Goal: Register for event/course

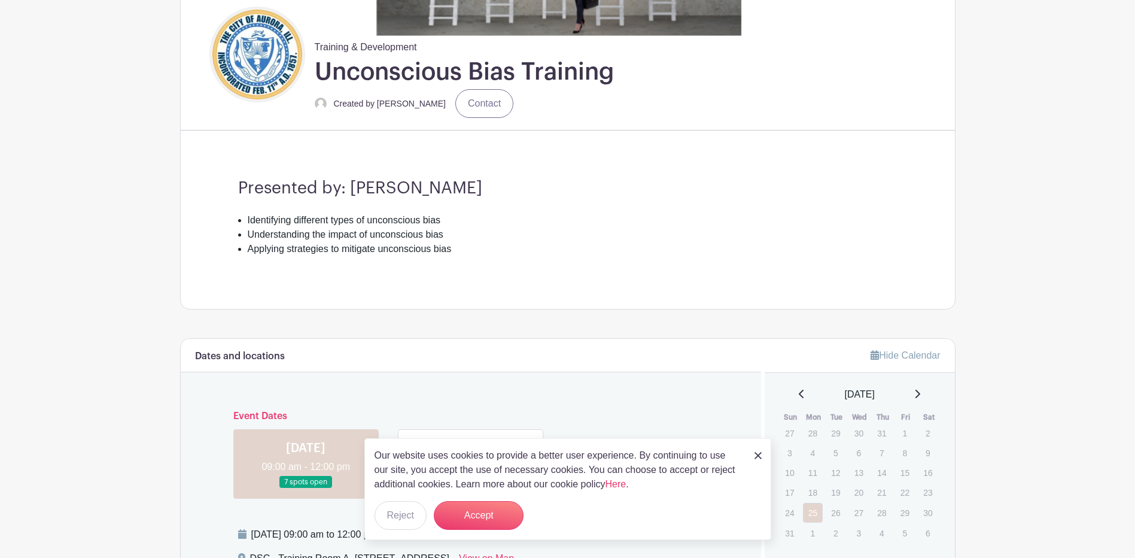
scroll to position [299, 0]
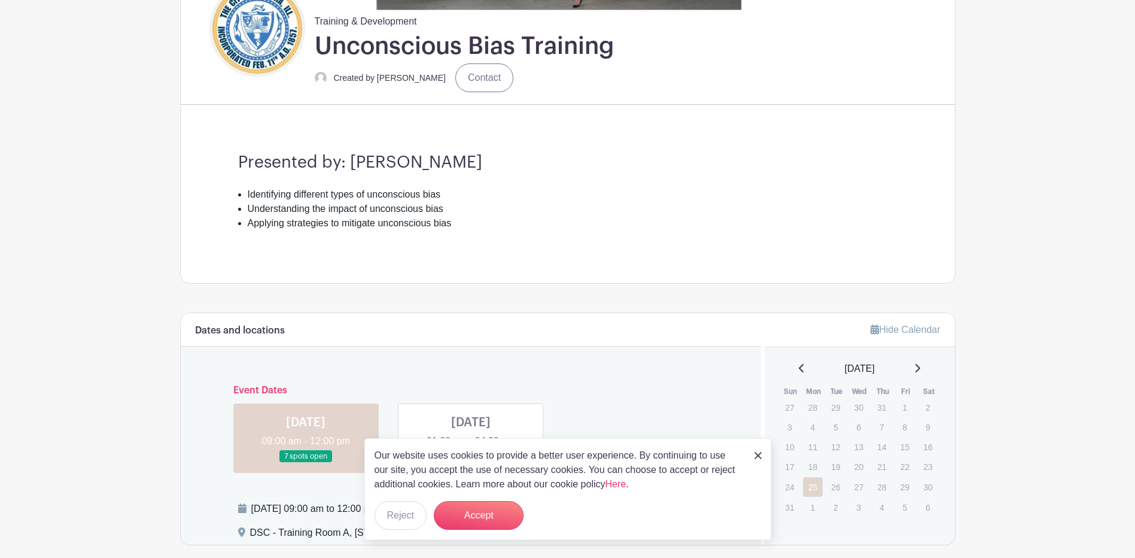
click at [756, 454] on img at bounding box center [758, 455] width 7 height 7
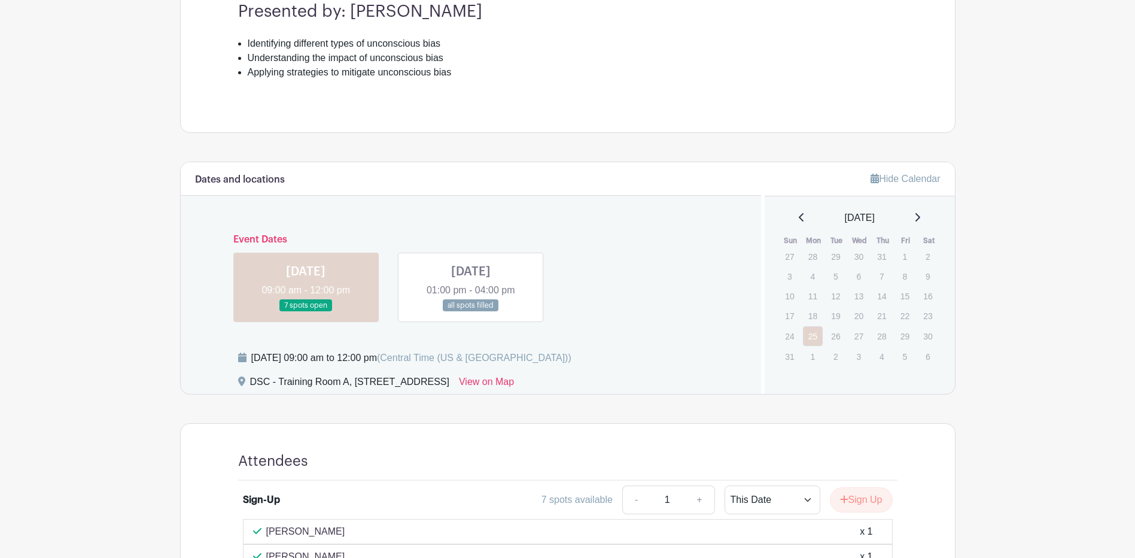
scroll to position [479, 0]
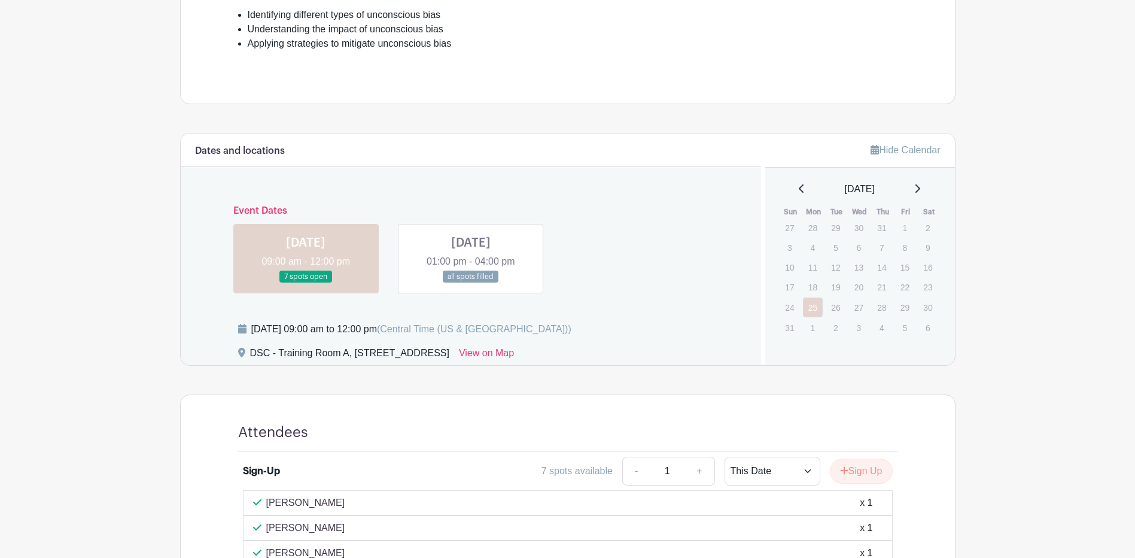
click at [471, 283] on link at bounding box center [471, 283] width 0 height 0
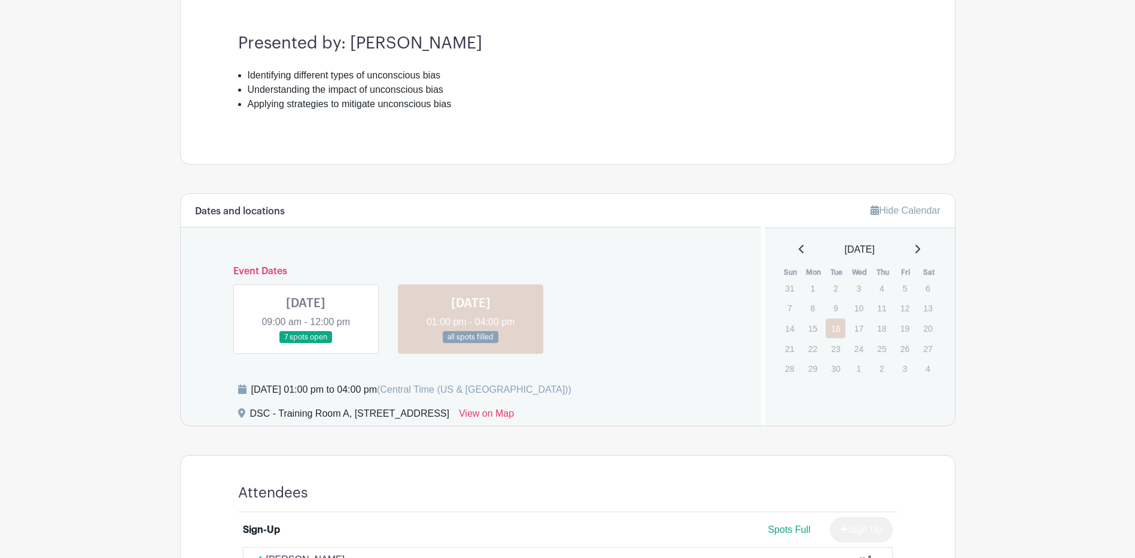
scroll to position [239, 0]
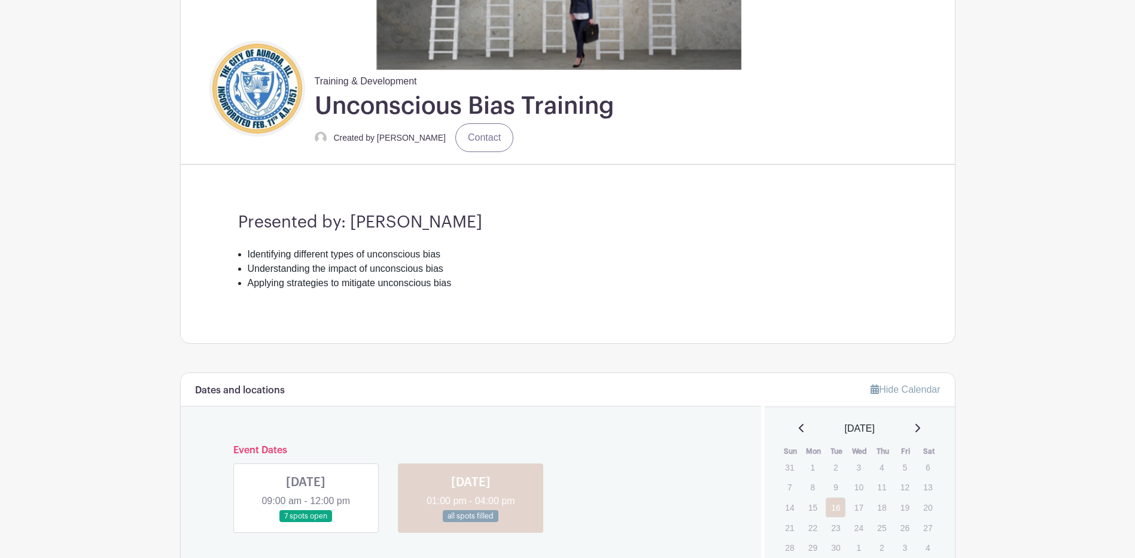
click at [306, 523] on link at bounding box center [306, 523] width 0 height 0
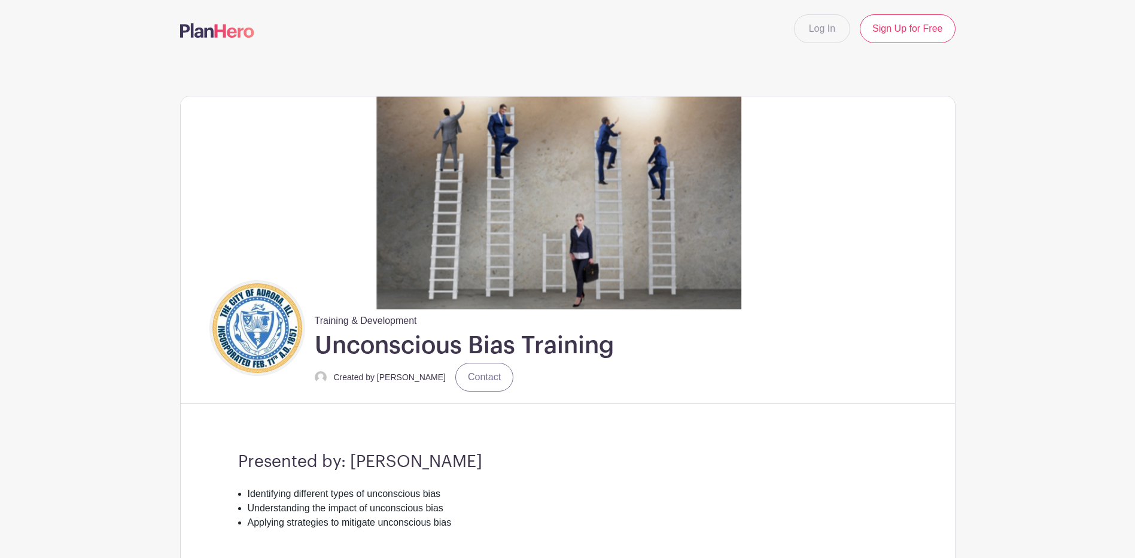
scroll to position [419, 0]
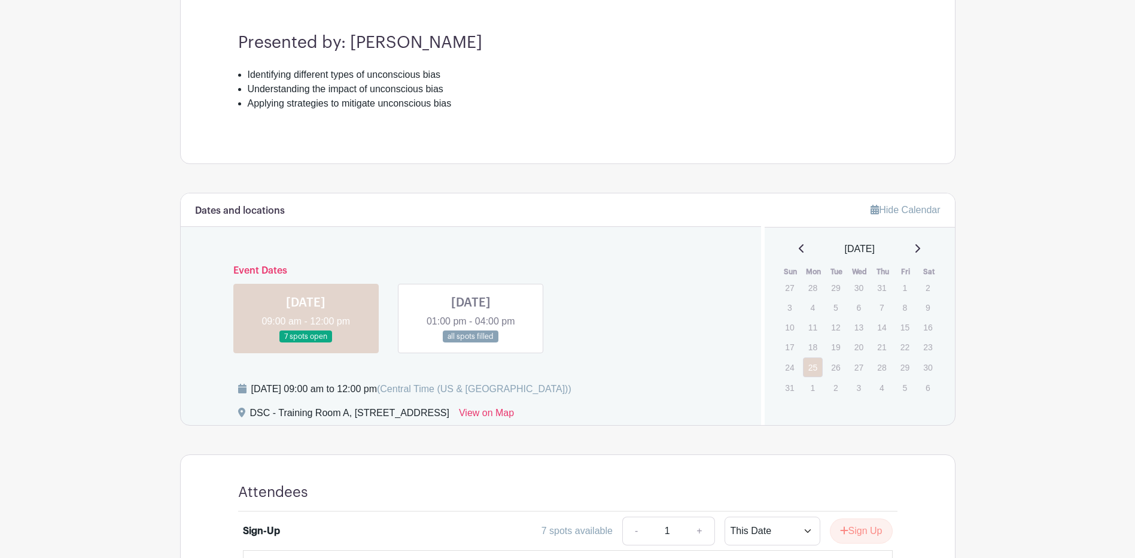
click at [471, 343] on link at bounding box center [471, 343] width 0 height 0
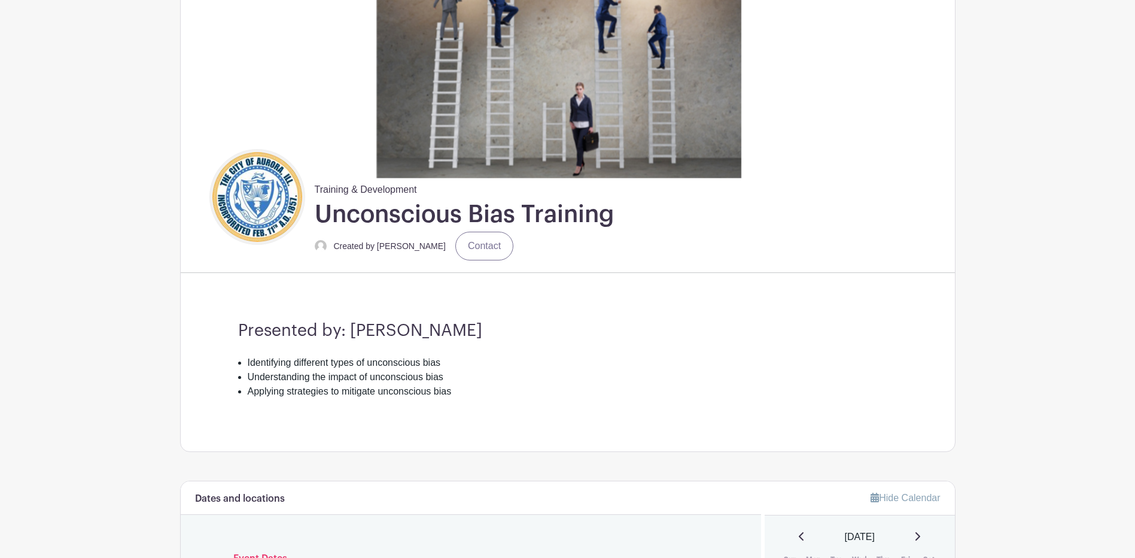
scroll to position [60, 0]
